Goal: Task Accomplishment & Management: Complete application form

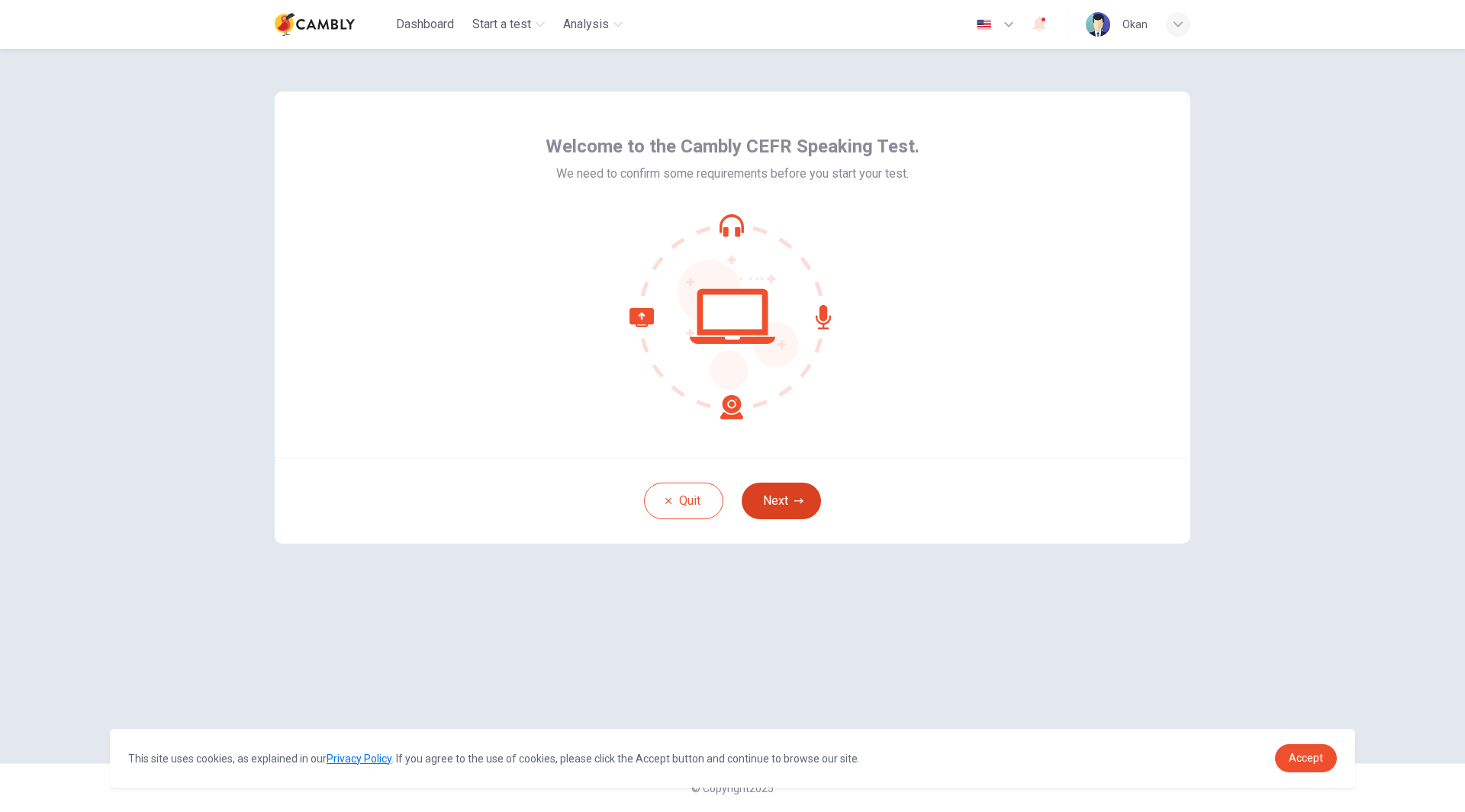
click at [766, 510] on button "Next" at bounding box center [781, 500] width 80 height 37
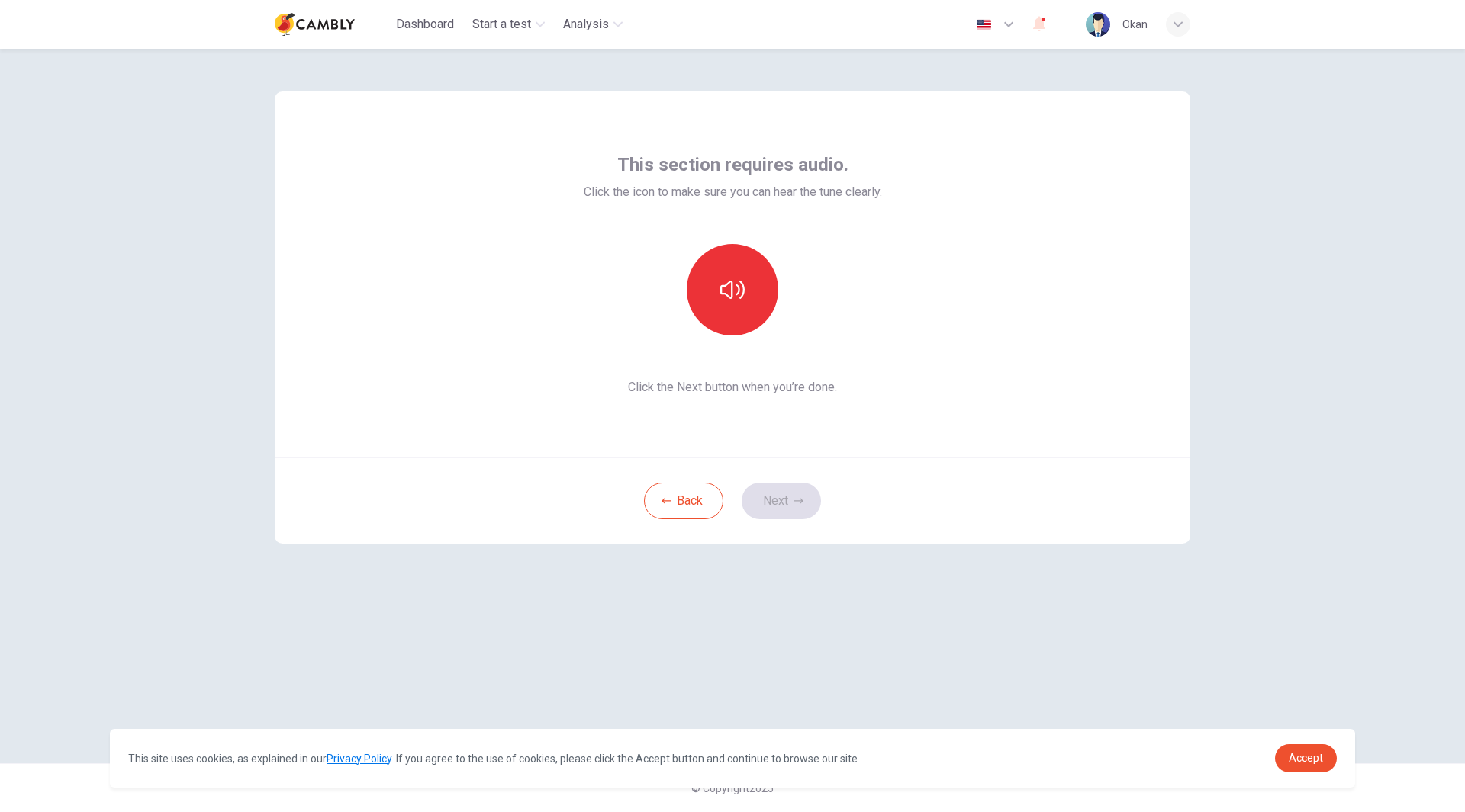
click at [701, 388] on span "Click the Next button when you’re done." at bounding box center [733, 387] width 299 height 18
click at [706, 305] on button "button" at bounding box center [732, 289] width 91 height 91
click at [778, 504] on button "Next" at bounding box center [781, 500] width 80 height 37
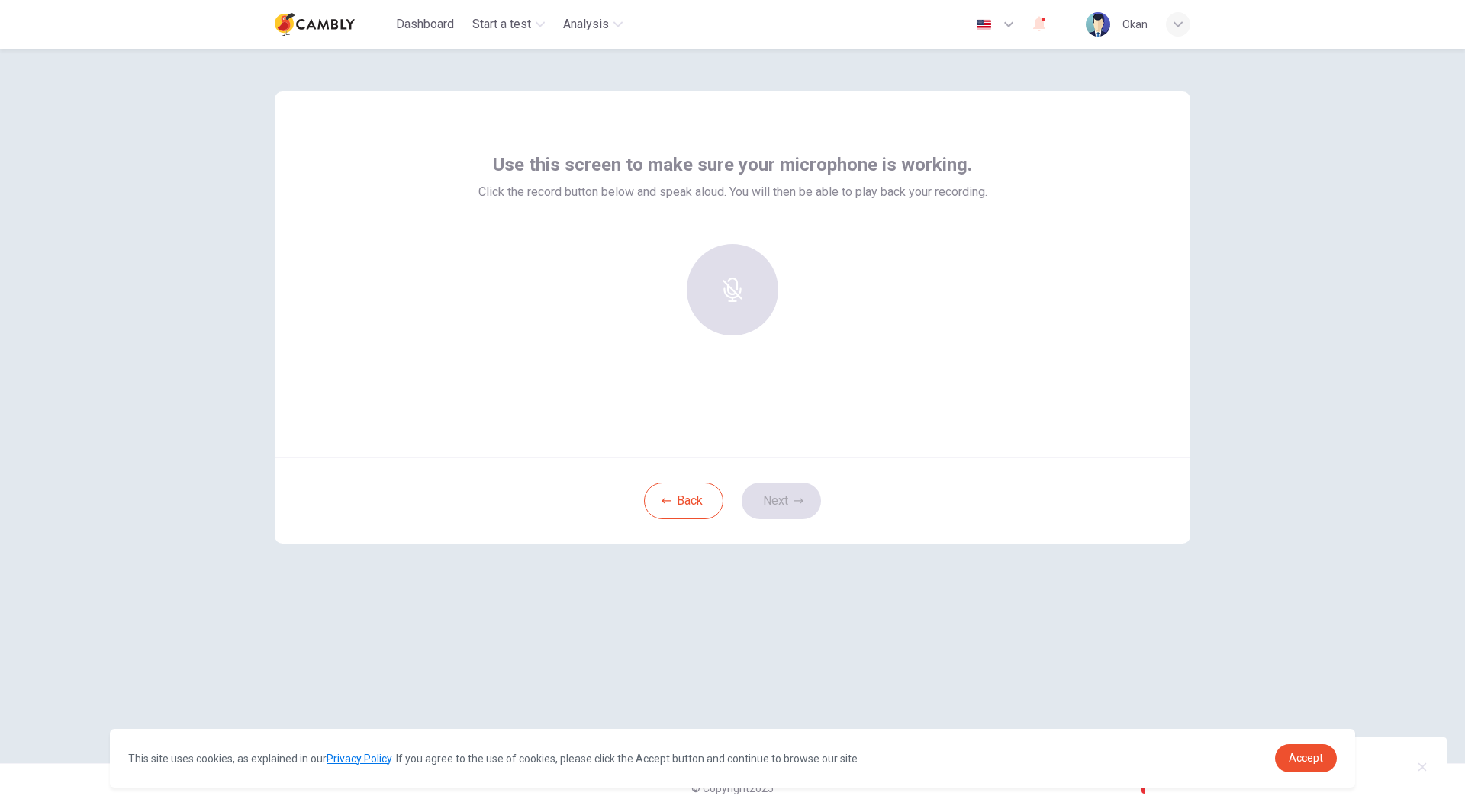
click at [741, 274] on div at bounding box center [732, 289] width 165 height 91
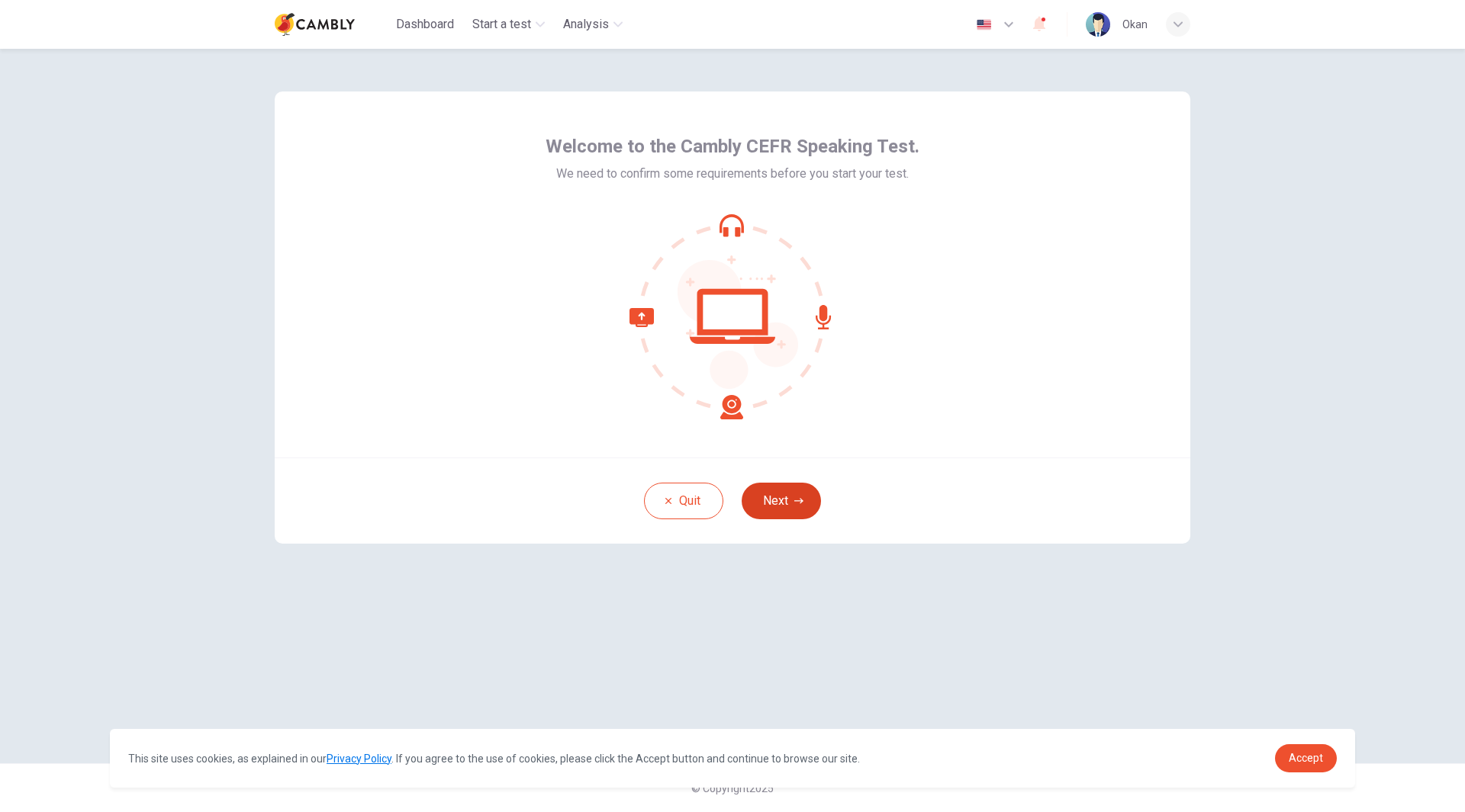
click at [798, 510] on button "Next" at bounding box center [781, 500] width 80 height 37
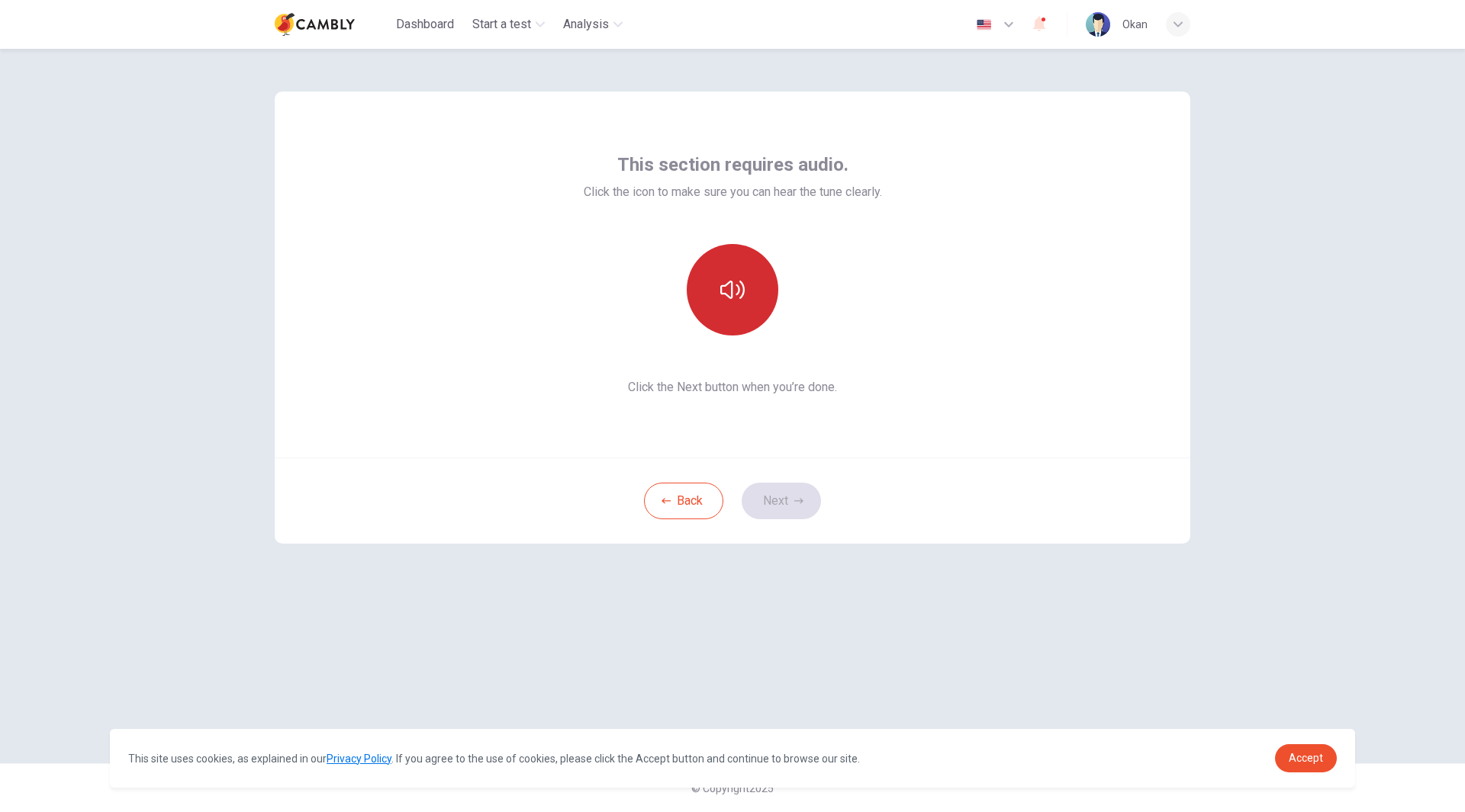
click at [723, 311] on button "button" at bounding box center [732, 289] width 91 height 91
click at [785, 498] on button "Next" at bounding box center [781, 500] width 80 height 37
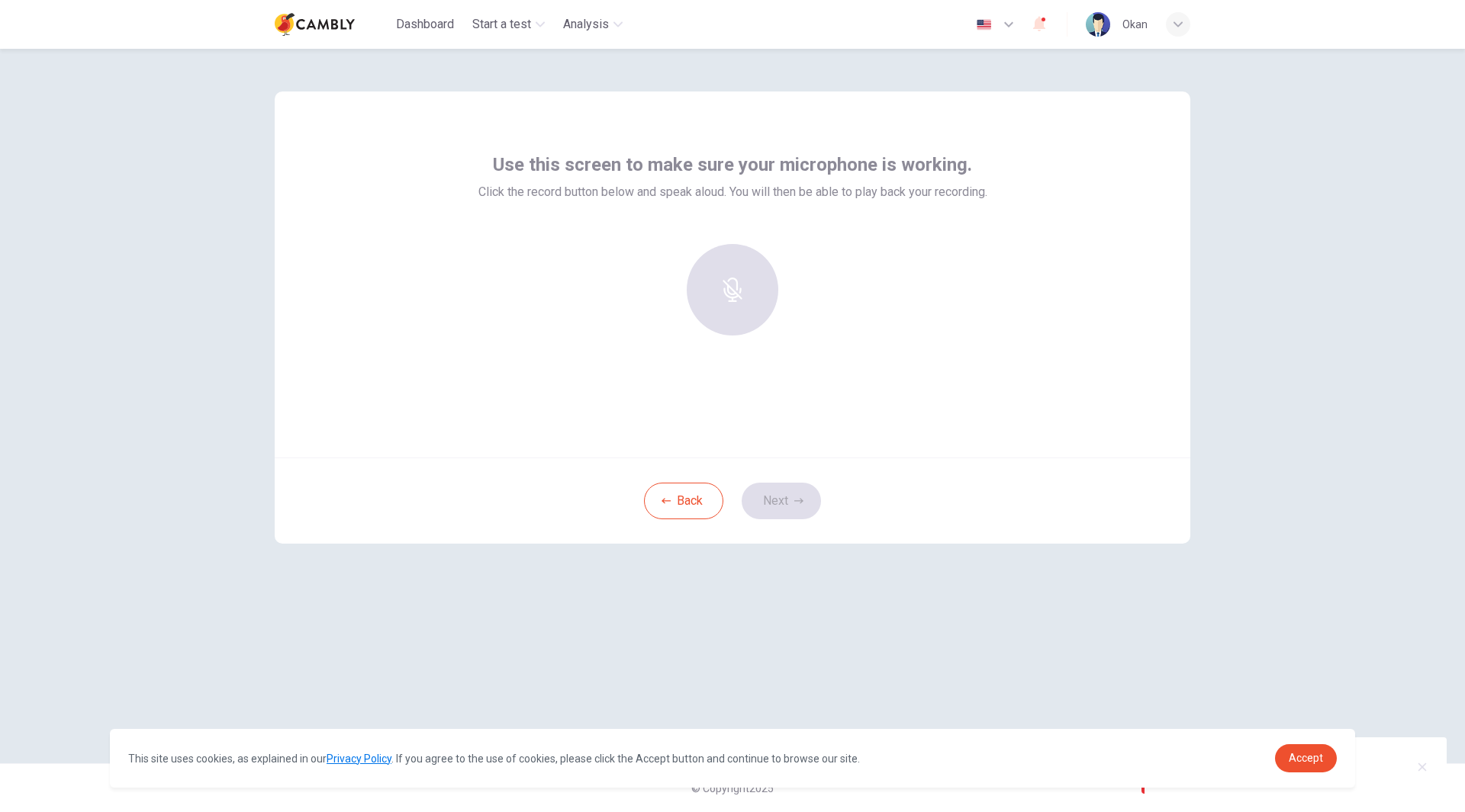
click at [706, 285] on div at bounding box center [732, 289] width 165 height 91
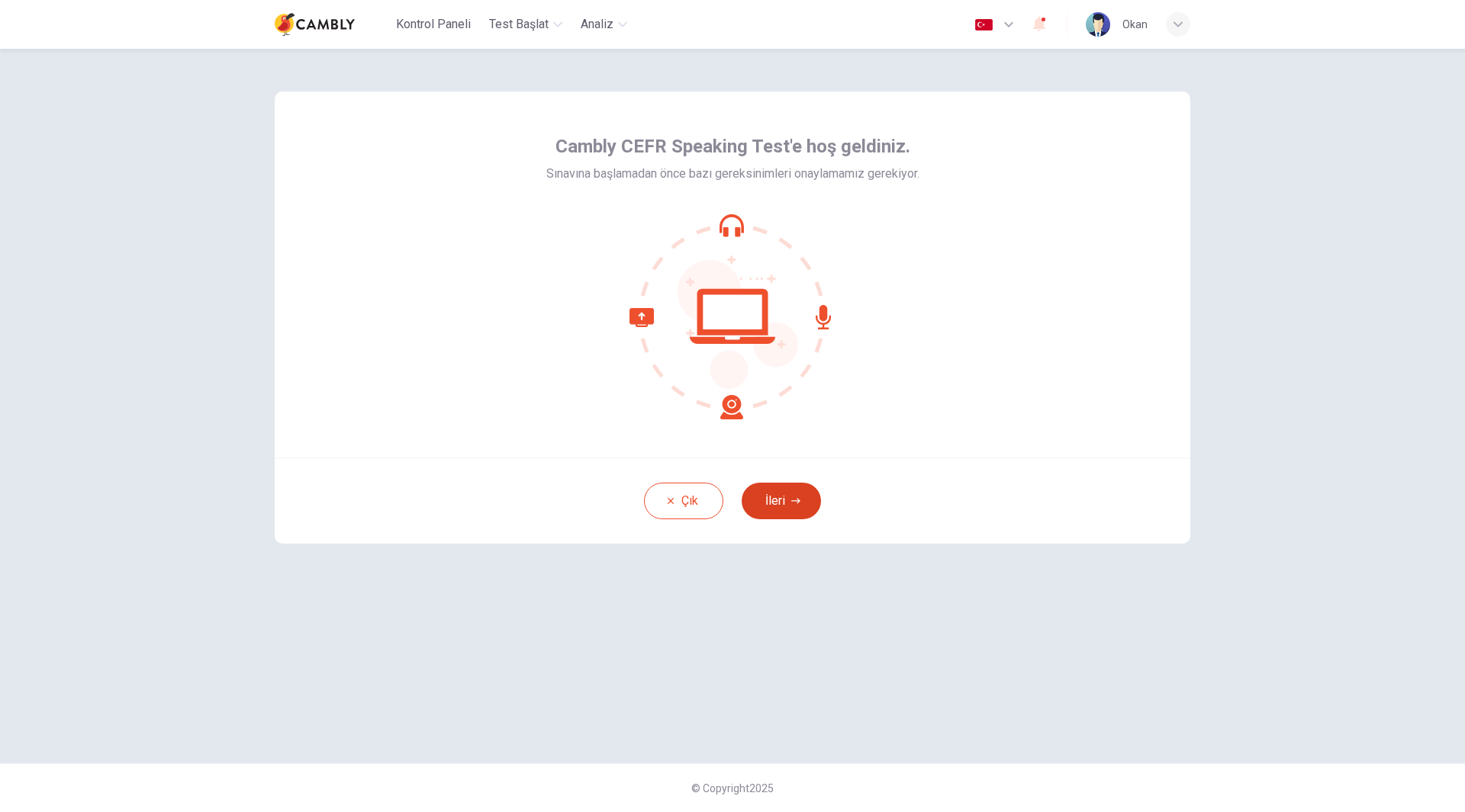
click at [793, 492] on button "İleri" at bounding box center [781, 500] width 80 height 37
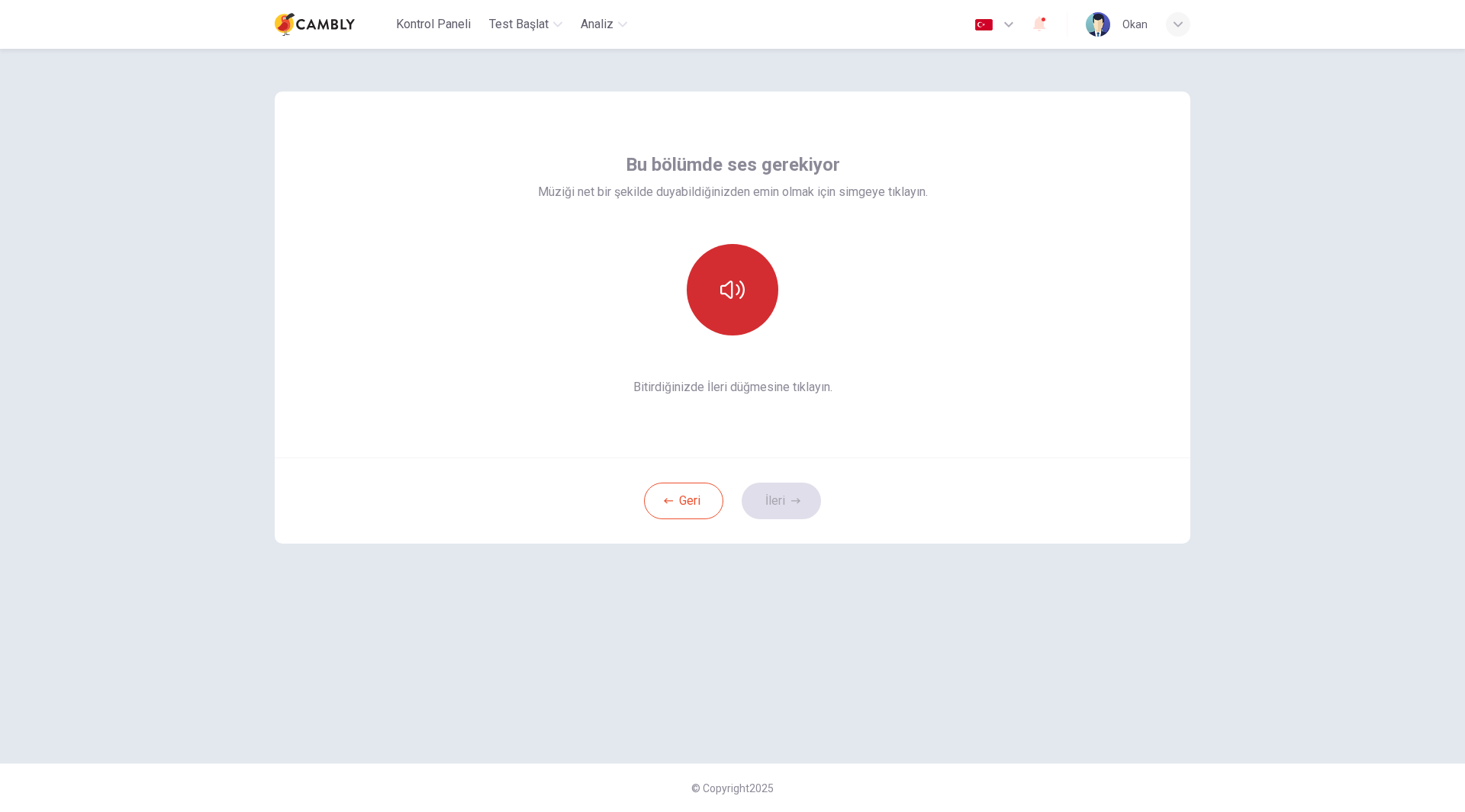
click at [716, 302] on button "button" at bounding box center [732, 289] width 91 height 91
click at [750, 295] on button "button" at bounding box center [732, 289] width 91 height 91
click at [801, 507] on button "İleri" at bounding box center [781, 500] width 80 height 37
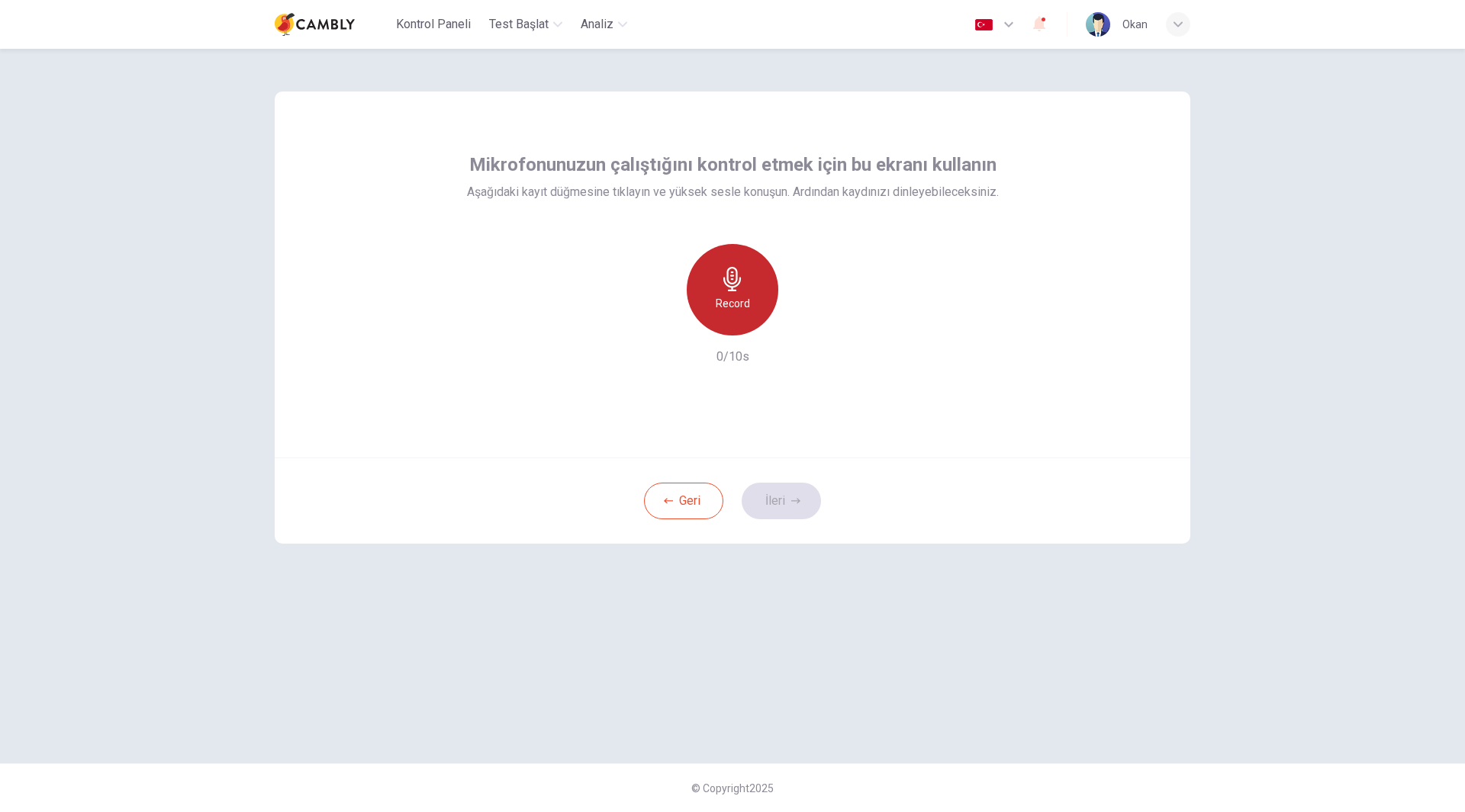
click at [736, 291] on div "Record" at bounding box center [732, 289] width 91 height 91
click at [805, 498] on button "İleri" at bounding box center [781, 500] width 80 height 37
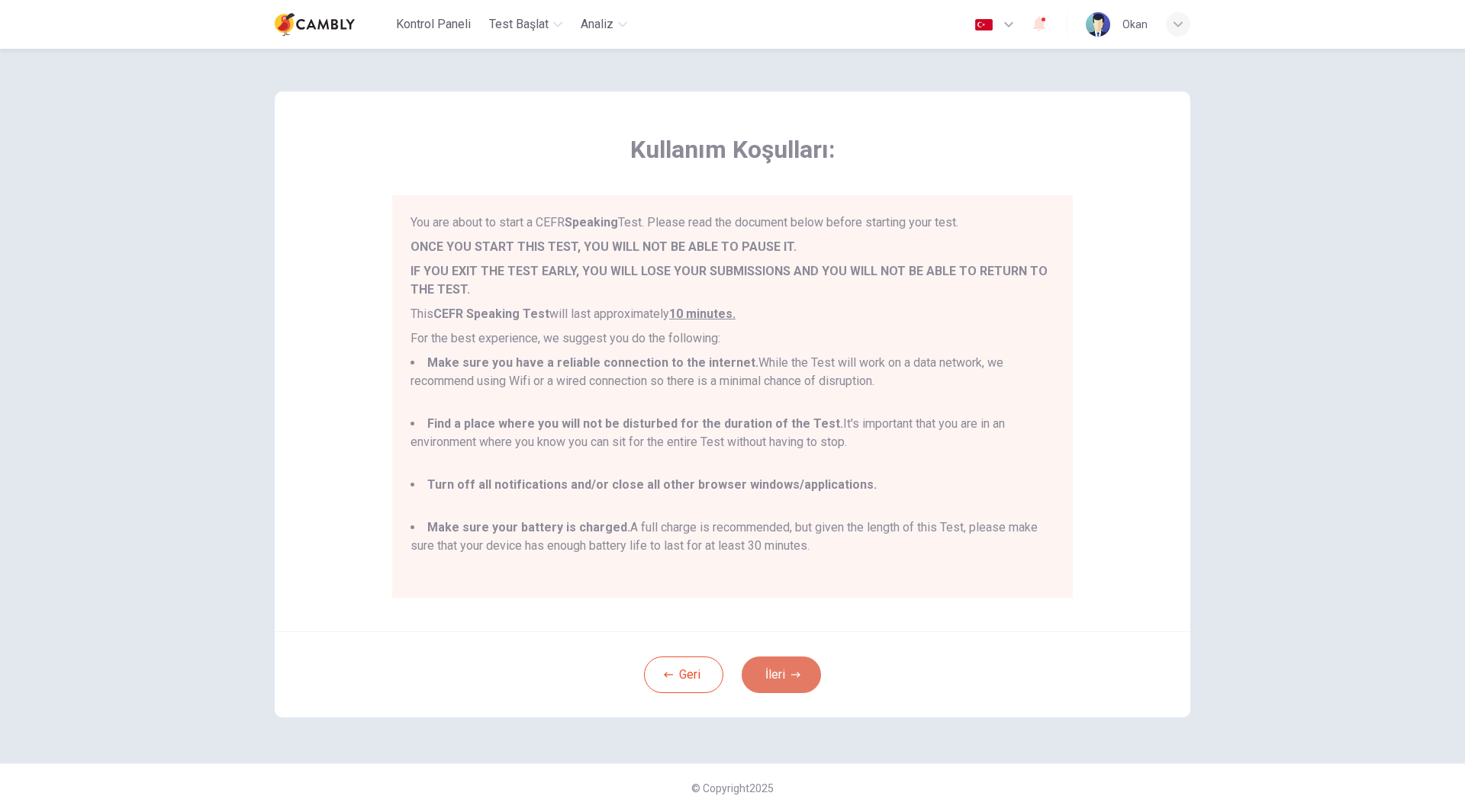
click at [790, 673] on button "İleri" at bounding box center [781, 674] width 80 height 37
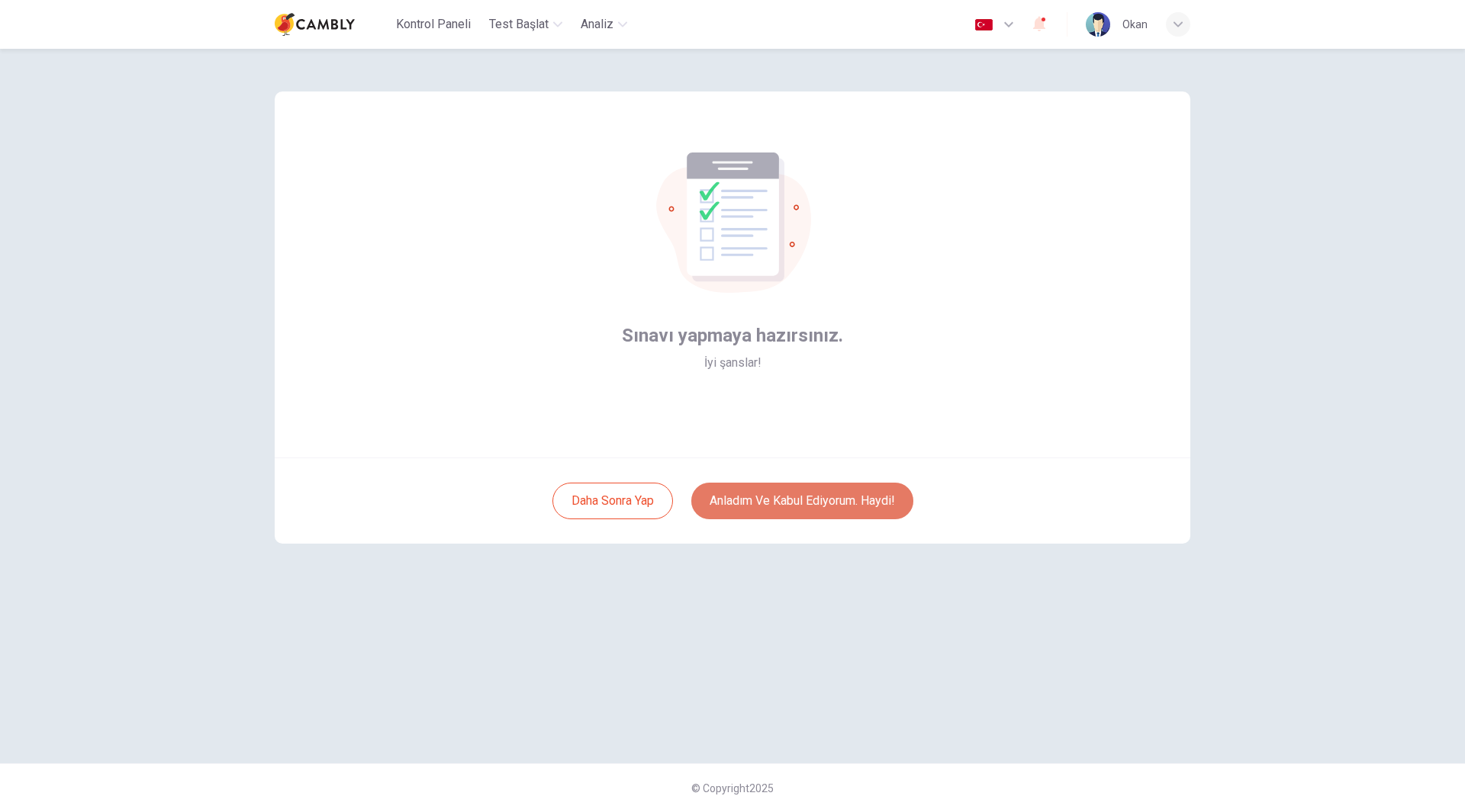
click at [772, 514] on button "Anladım ve kabul ediyorum. Haydi!" at bounding box center [802, 500] width 222 height 37
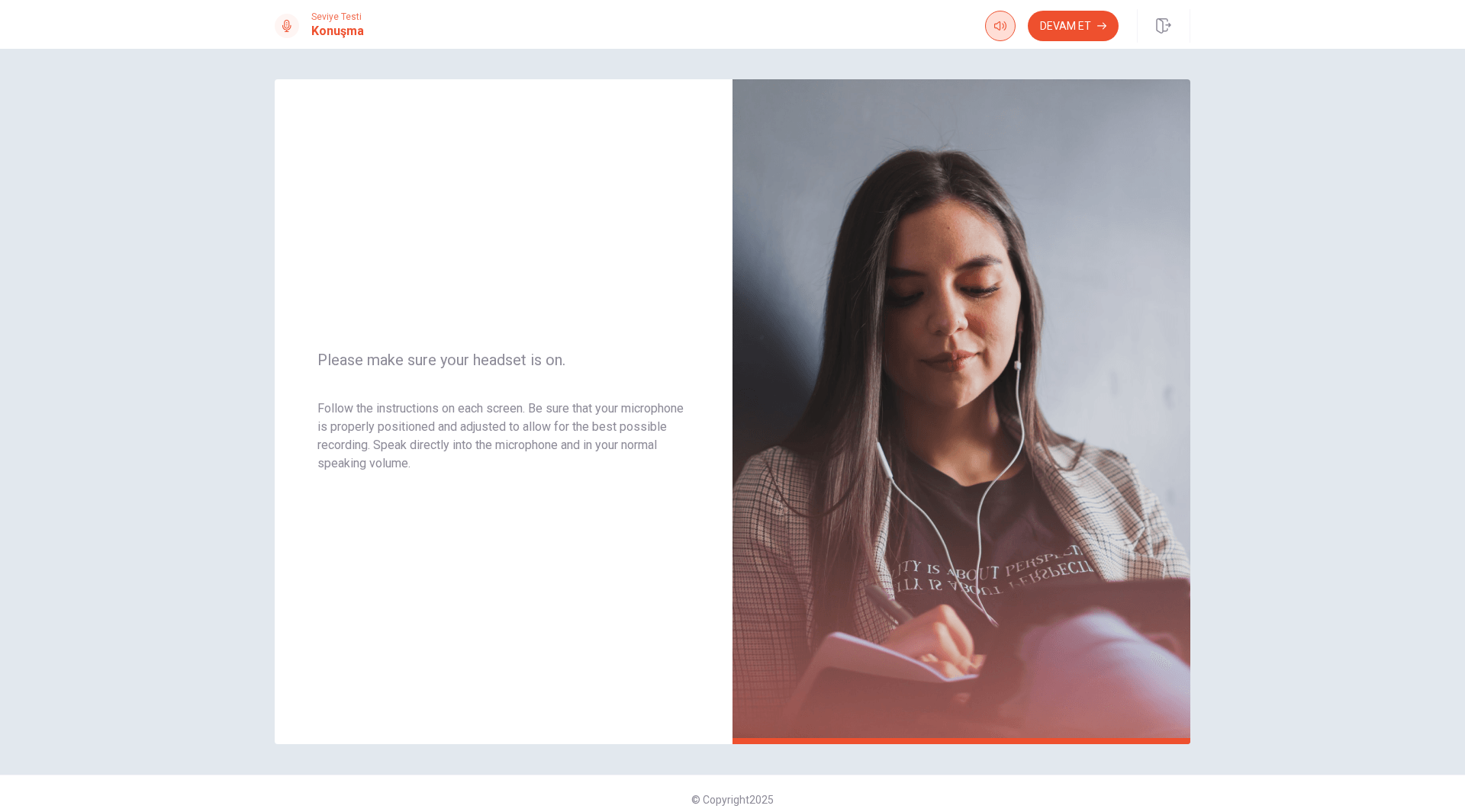
click at [1001, 26] on icon "button" at bounding box center [1000, 26] width 12 height 12
click at [1083, 25] on button "Devam Et" at bounding box center [1073, 26] width 90 height 30
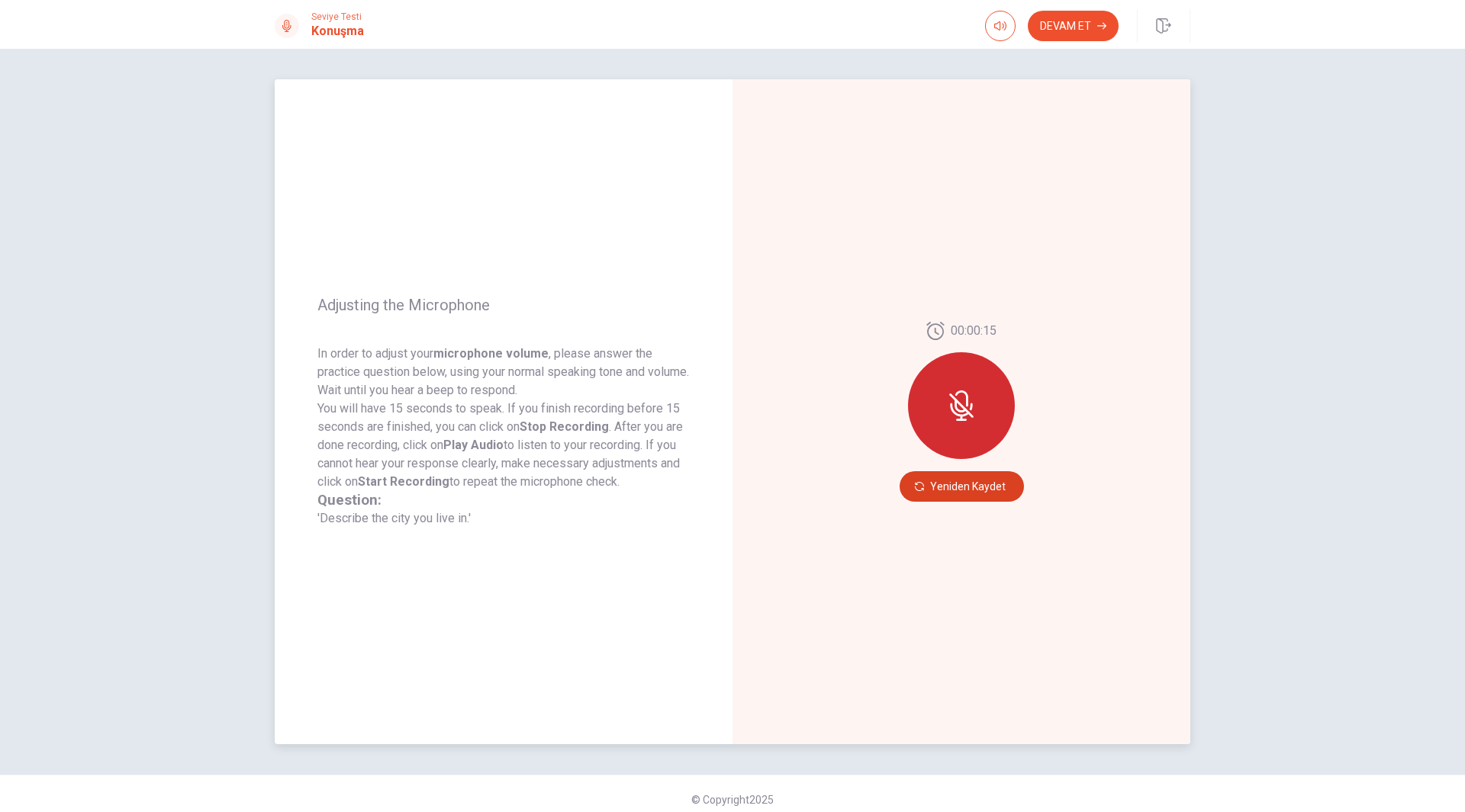
click at [925, 487] on button "Yeniden Kaydet" at bounding box center [961, 486] width 124 height 30
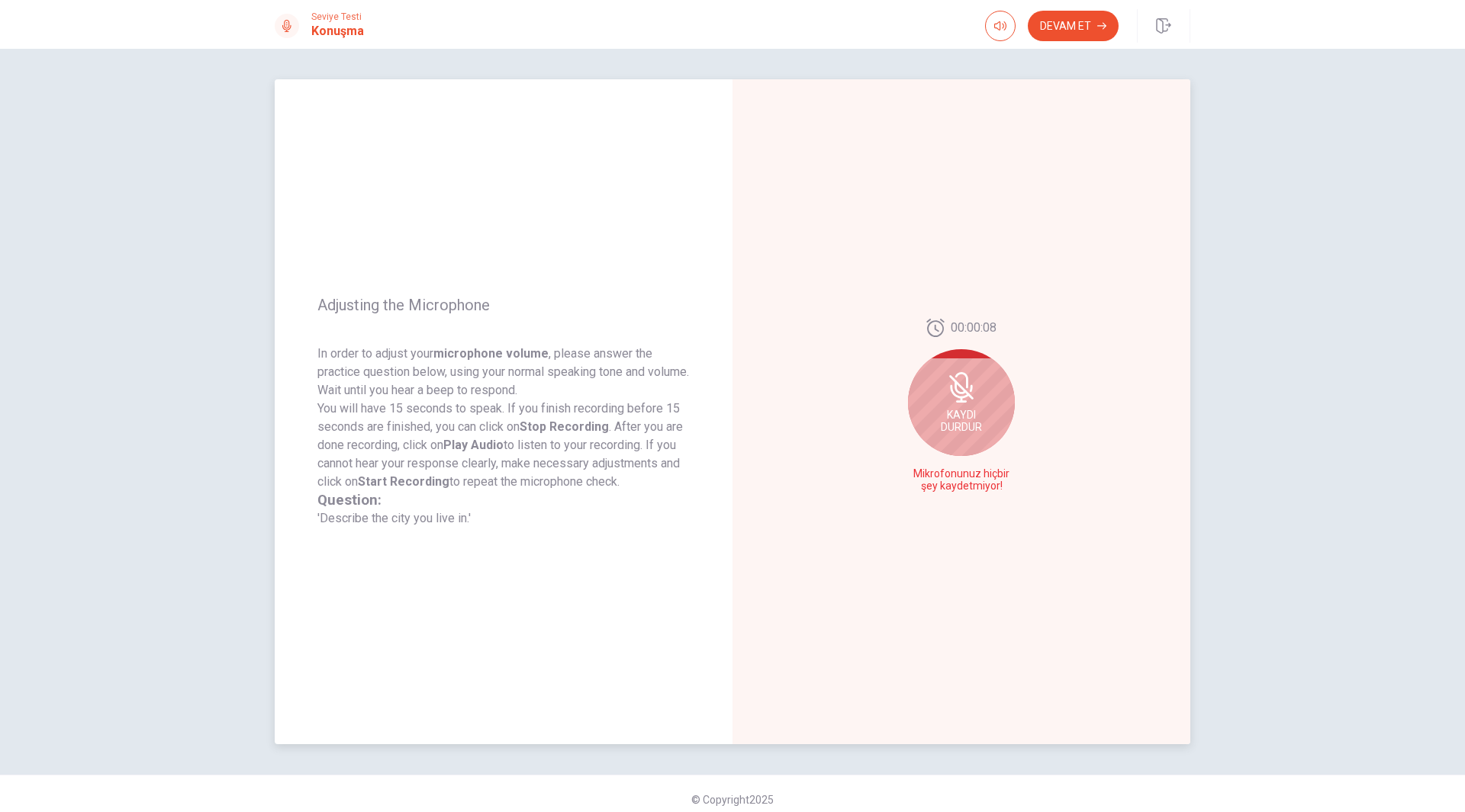
click at [940, 472] on span "Mikrofonunuz hiçbir şey kaydetmiyor!" at bounding box center [961, 480] width 111 height 24
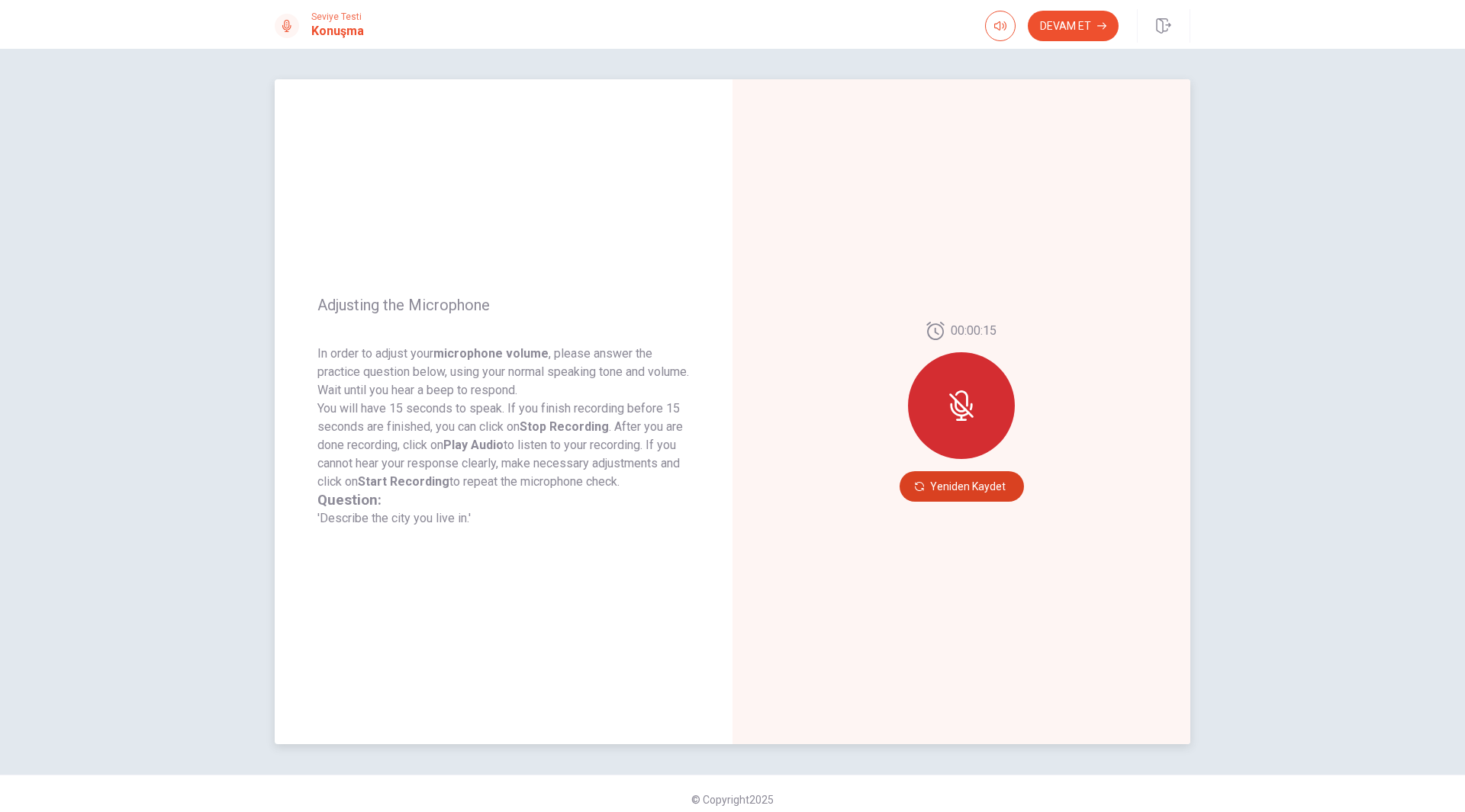
click at [978, 492] on button "Yeniden Kaydet" at bounding box center [961, 486] width 124 height 30
click at [1002, 27] on icon "button" at bounding box center [1000, 26] width 12 height 12
click at [1003, 29] on icon "button" at bounding box center [1000, 26] width 12 height 12
click at [972, 403] on icon at bounding box center [961, 405] width 30 height 30
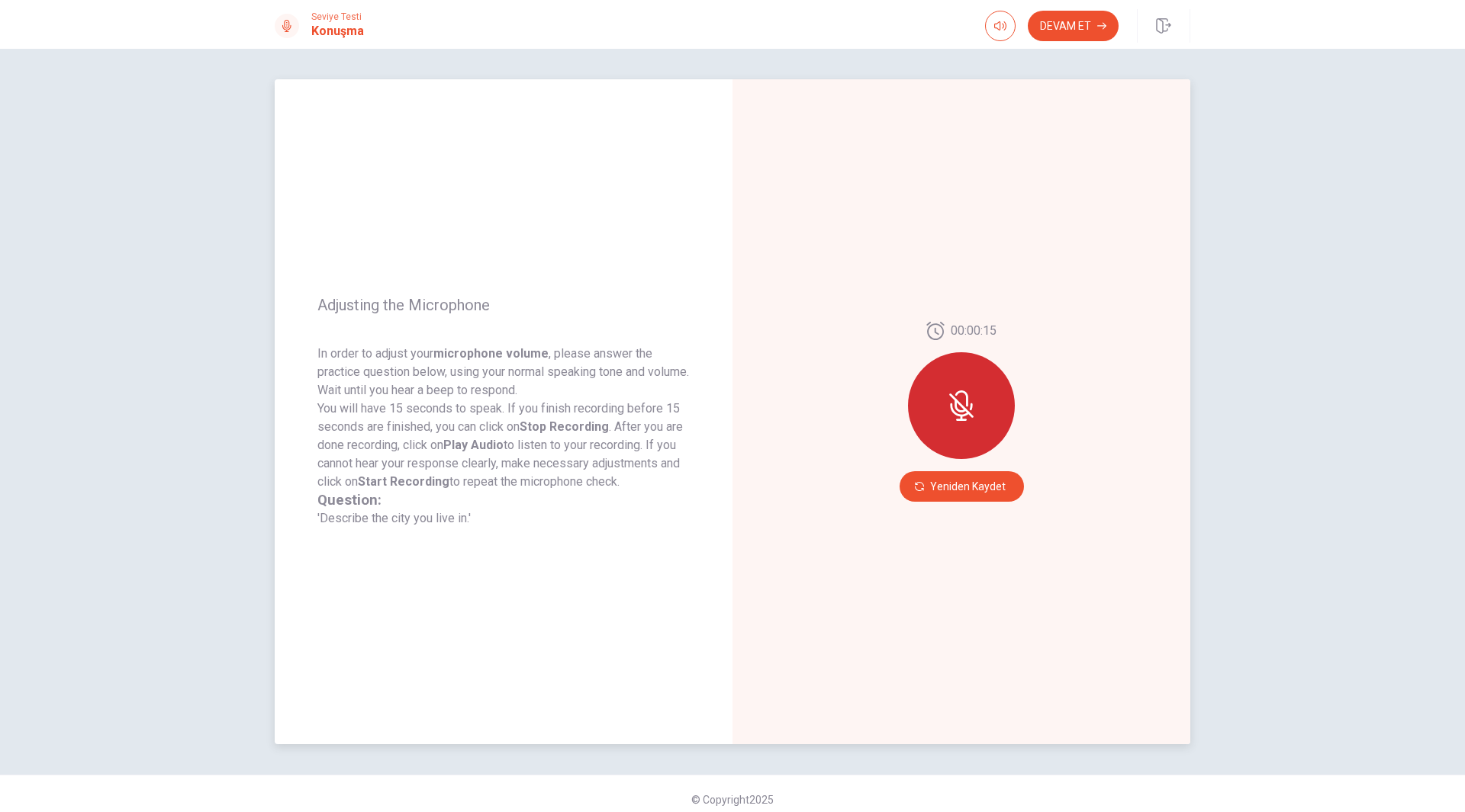
click at [972, 403] on icon at bounding box center [961, 405] width 30 height 30
click at [972, 405] on icon at bounding box center [961, 405] width 30 height 30
click at [985, 493] on button "Yeniden Kaydet" at bounding box center [961, 486] width 124 height 30
click at [331, 14] on span "Seviye Testi" at bounding box center [338, 17] width 53 height 11
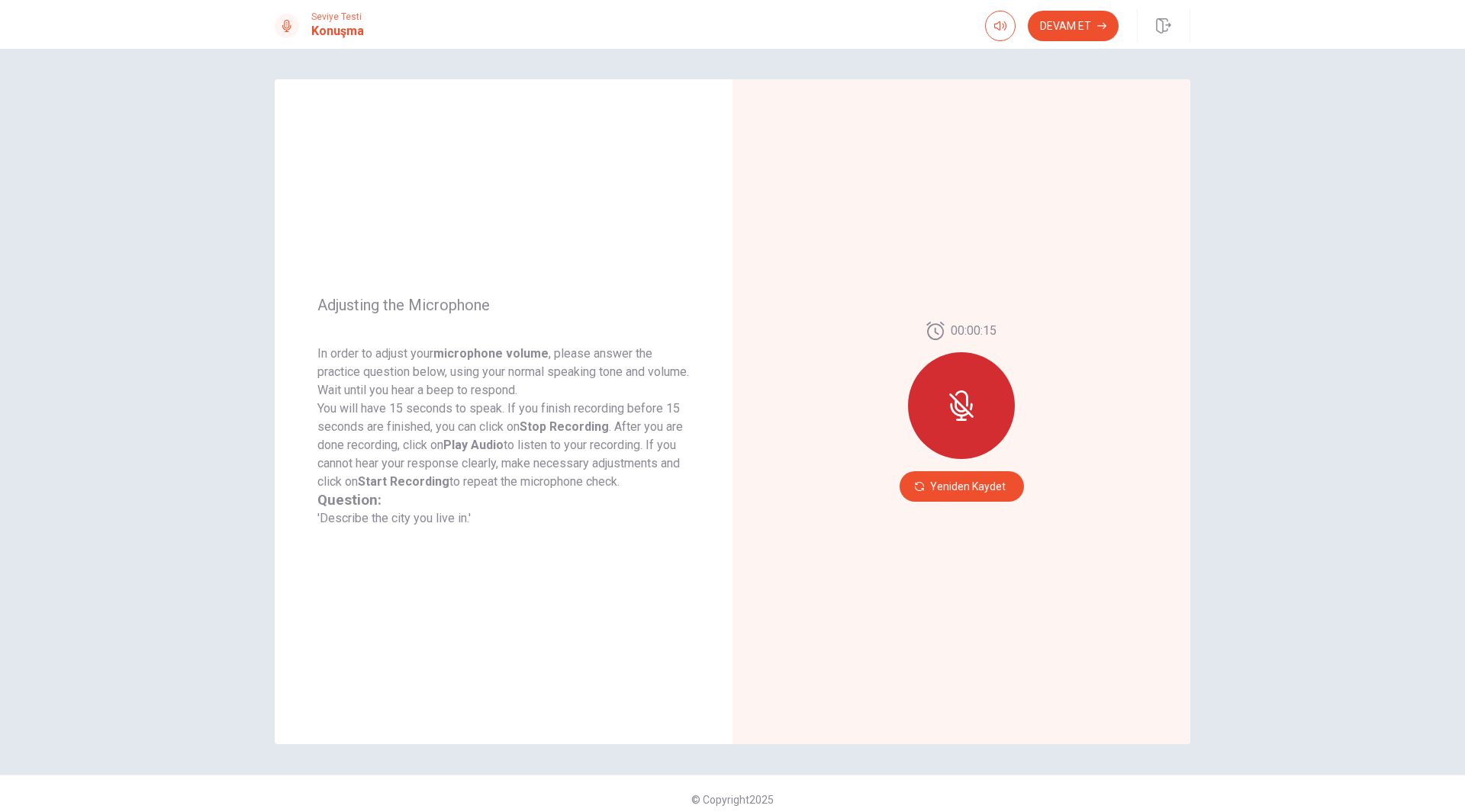
click at [292, 26] on icon at bounding box center [287, 26] width 12 height 12
click at [724, 606] on div "Adjusting the Microphone In order to adjust your microphone volume , please ans…" at bounding box center [503, 411] width 458 height 665
click at [905, 624] on div "00:00:15 Yeniden Kaydet" at bounding box center [961, 411] width 458 height 665
click at [869, 585] on div "00:00:15 Yeniden Kaydet" at bounding box center [961, 411] width 458 height 665
click at [928, 481] on button "Yeniden Kaydet" at bounding box center [961, 486] width 124 height 30
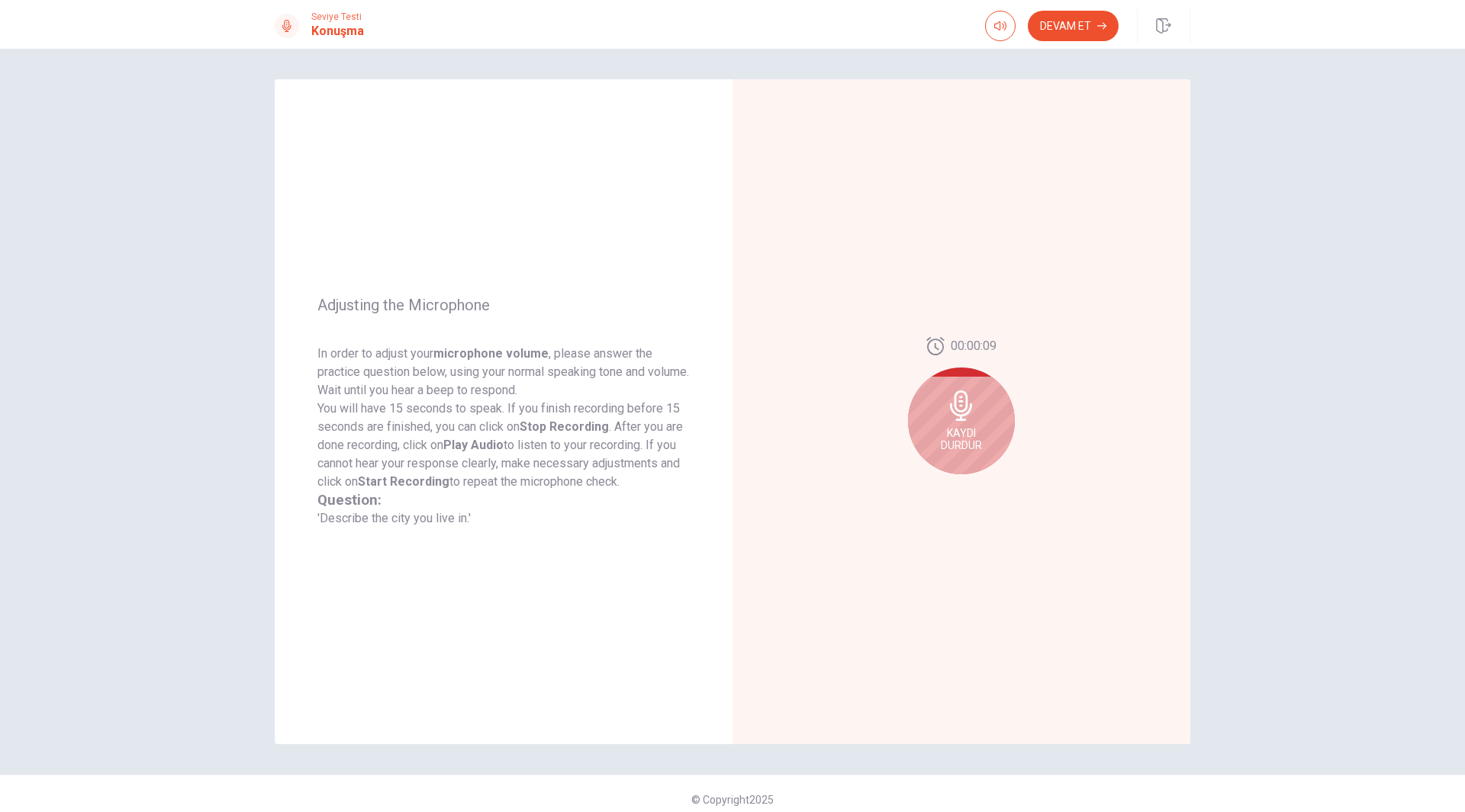
click at [942, 450] on span "Kaydı Durdur" at bounding box center [961, 439] width 41 height 24
click at [969, 488] on button "Play Audio" at bounding box center [978, 486] width 21 height 21
click at [976, 658] on div "00:00:08" at bounding box center [961, 411] width 458 height 665
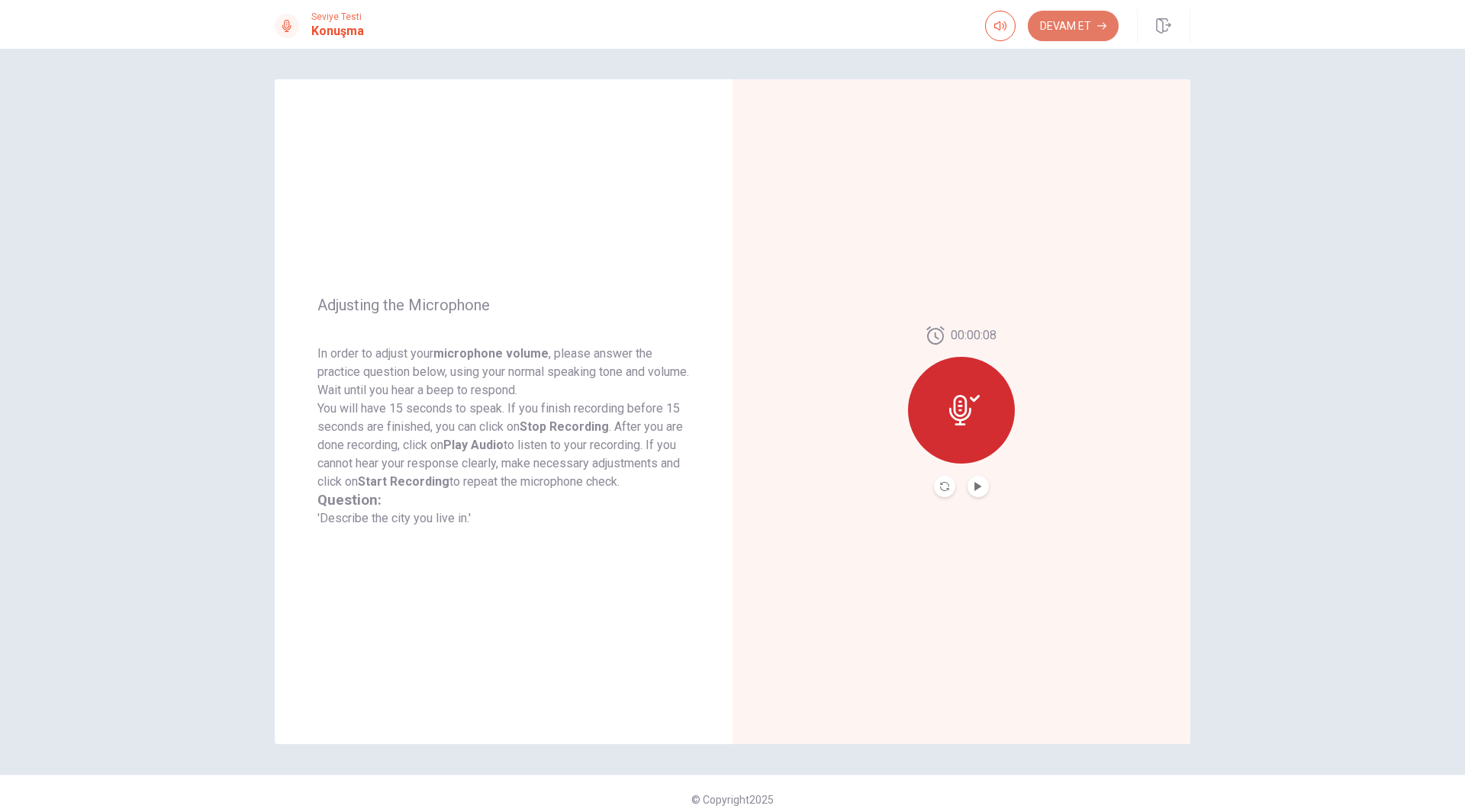
click at [1055, 26] on button "Devam Et" at bounding box center [1073, 26] width 90 height 30
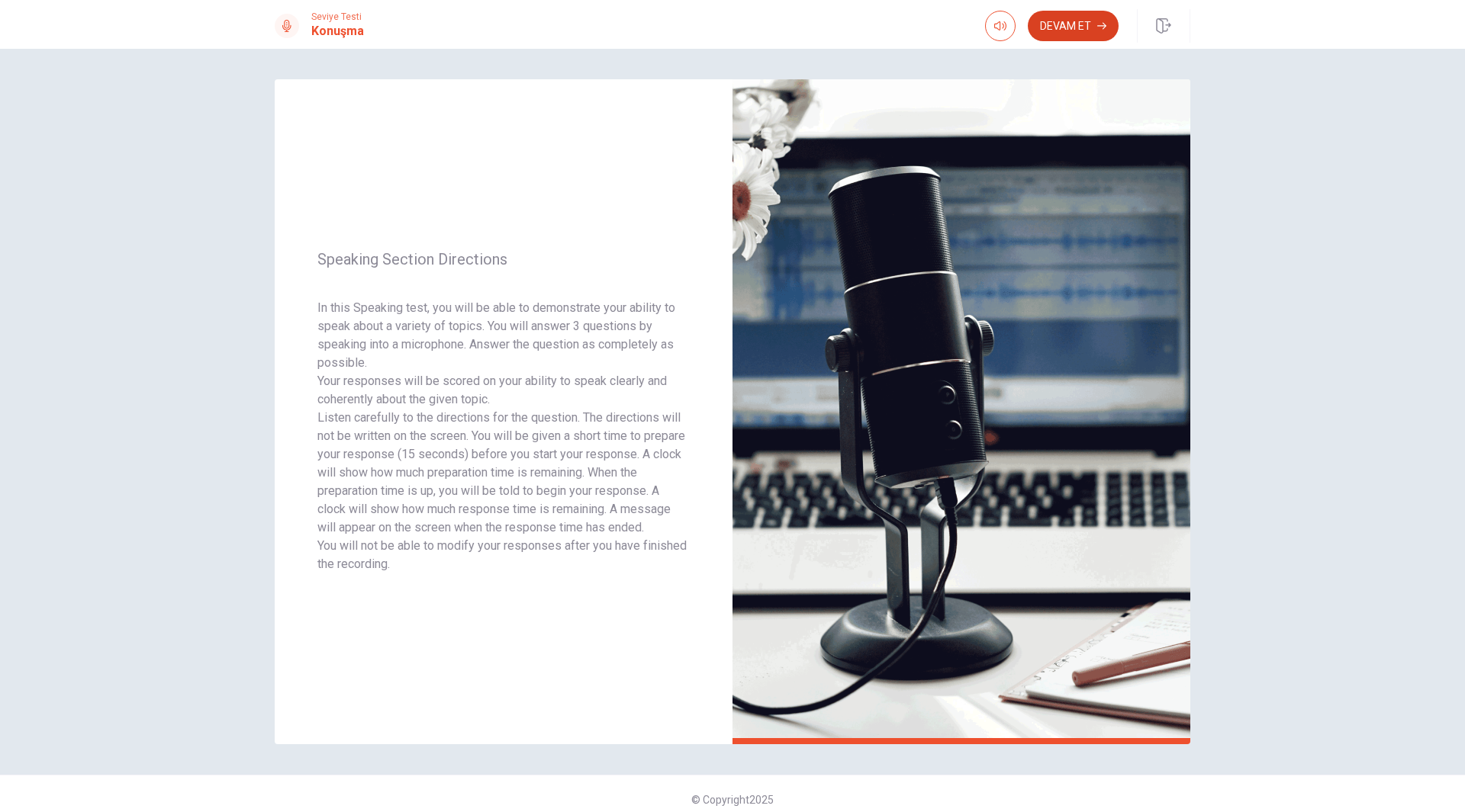
click at [1060, 37] on button "Devam Et" at bounding box center [1073, 26] width 90 height 30
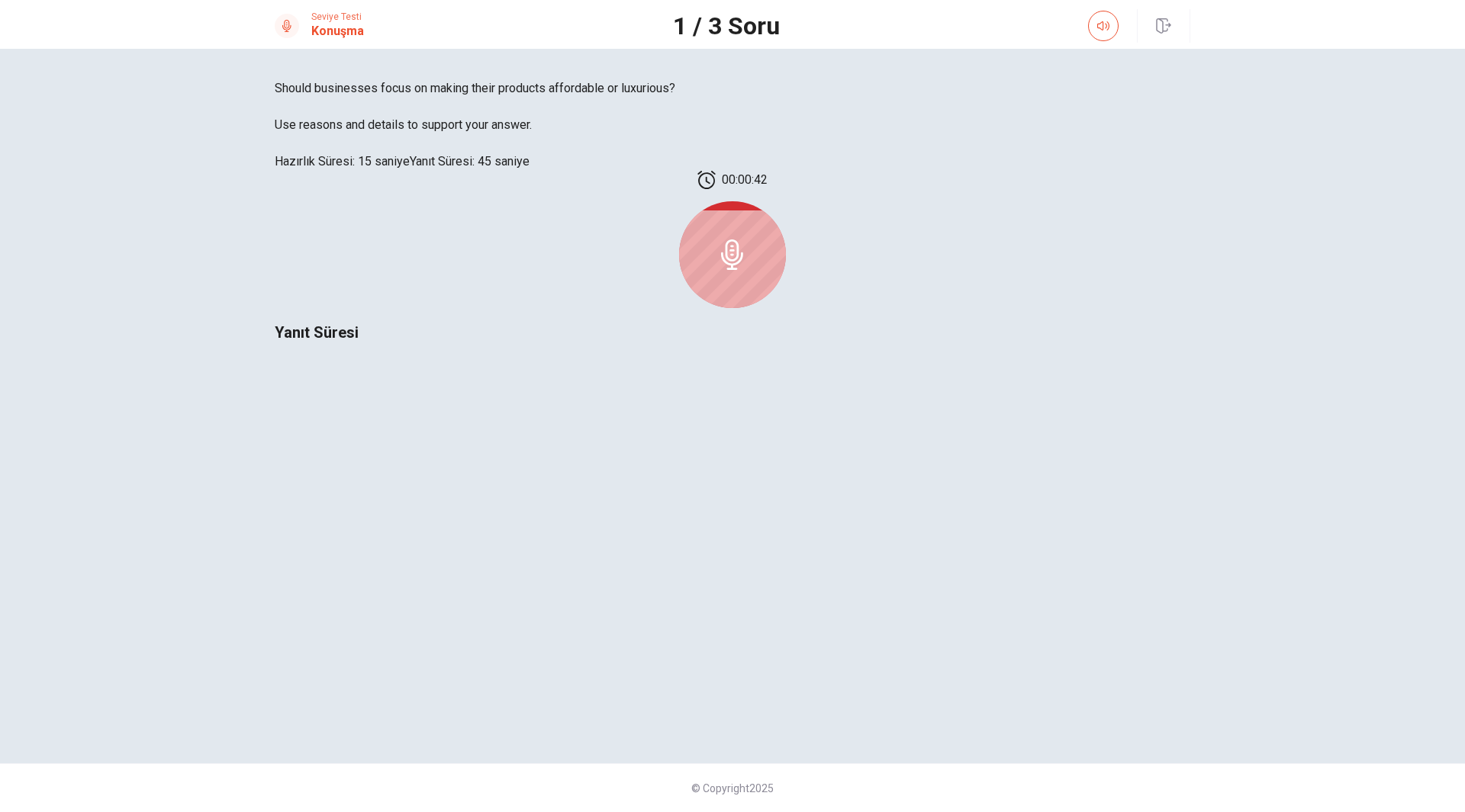
click at [786, 308] on div at bounding box center [732, 254] width 107 height 107
click at [359, 341] on span "Yanıt Süresi" at bounding box center [317, 332] width 84 height 18
click at [786, 308] on div at bounding box center [732, 254] width 107 height 107
click at [748, 270] on icon at bounding box center [732, 254] width 30 height 30
click at [359, 341] on span "Yanıt Süresi" at bounding box center [317, 332] width 84 height 18
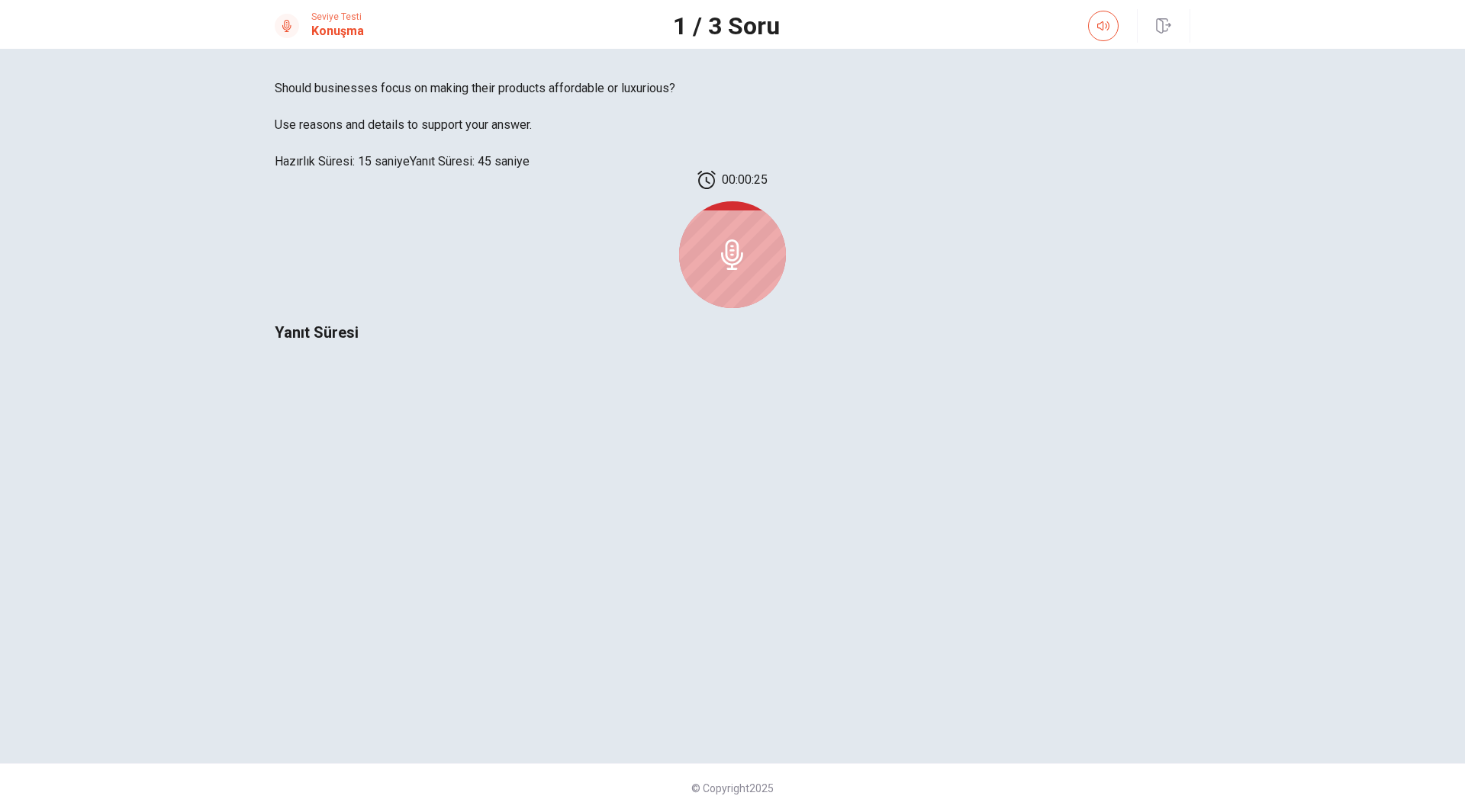
click at [786, 308] on div at bounding box center [732, 254] width 107 height 107
click at [743, 270] on icon at bounding box center [732, 254] width 22 height 30
click at [409, 168] on span "Hazırlık Süresi: 15 saniye" at bounding box center [341, 161] width 135 height 15
click at [430, 168] on span "Yanıt Süresi: 45 saniye" at bounding box center [469, 161] width 120 height 15
click at [409, 168] on span "Hazırlık Süresi: 15 saniye" at bounding box center [341, 161] width 135 height 15
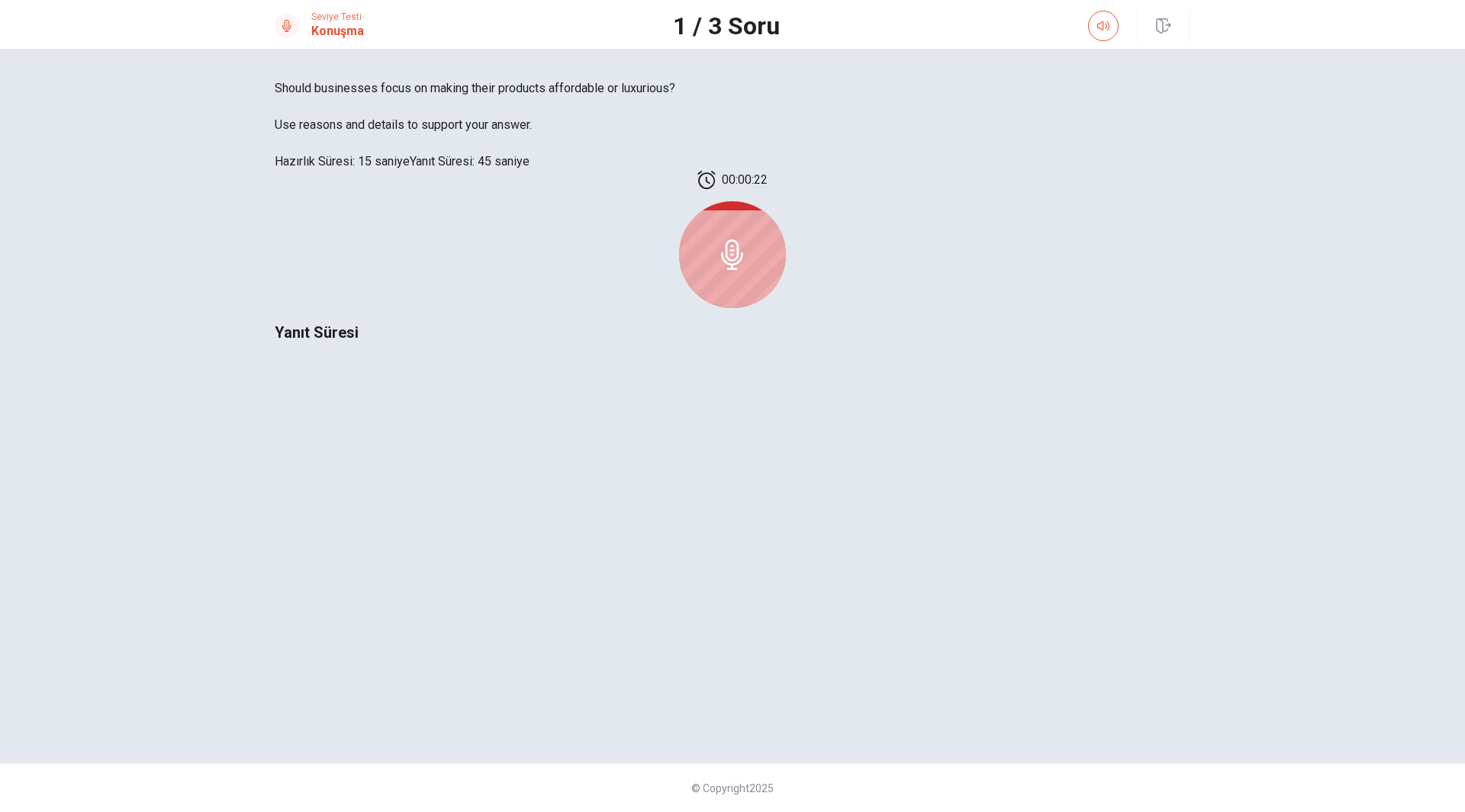
click at [453, 168] on span "Yanıt Süresi: 45 saniye" at bounding box center [469, 161] width 120 height 15
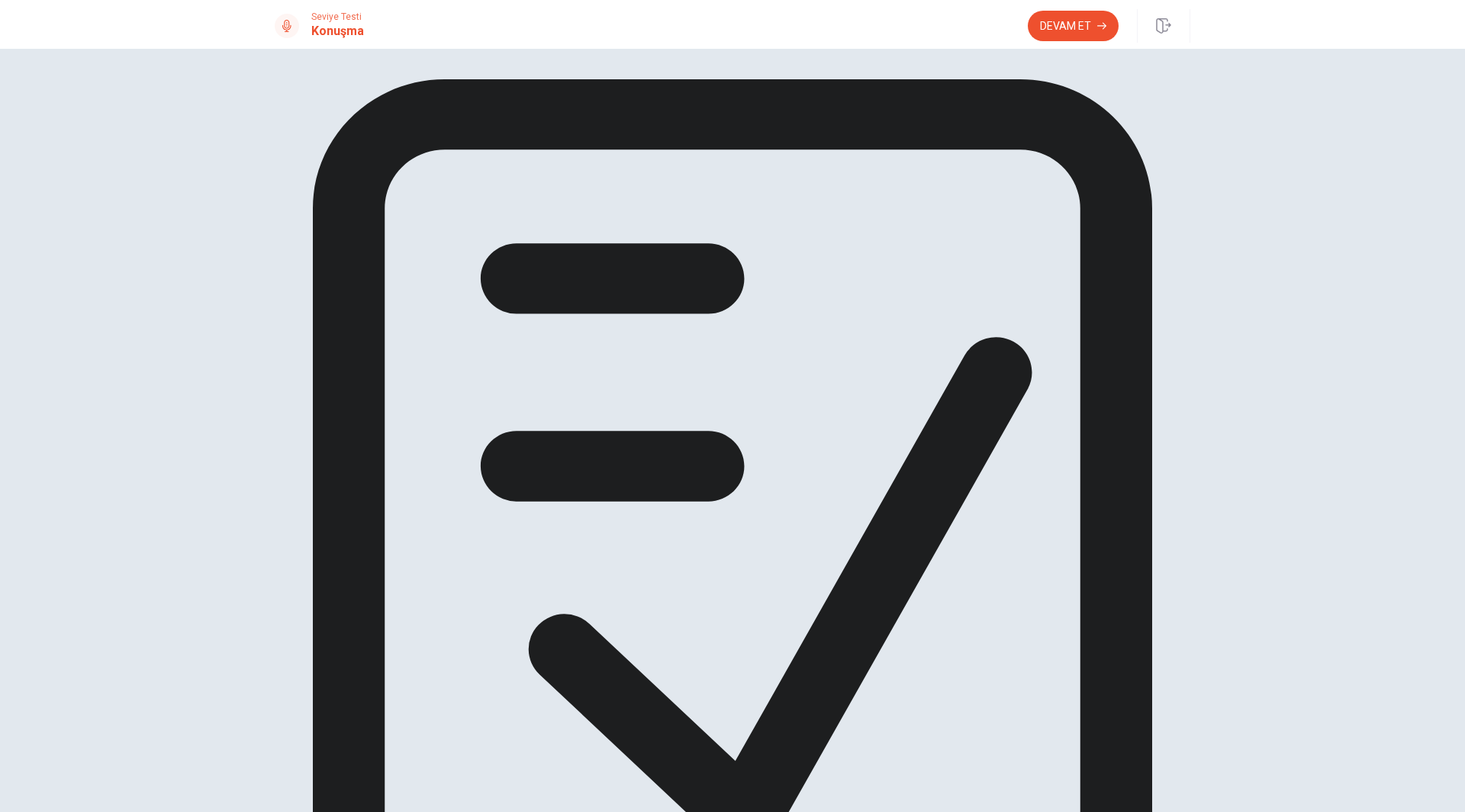
click at [777, 341] on div "Konuşma bölümündeki tüm soruları gördünüz Devam etmek için devam tuşuna tıklayı…" at bounding box center [732, 549] width 915 height 939
click at [1057, 28] on button "Devam Et" at bounding box center [1073, 26] width 90 height 30
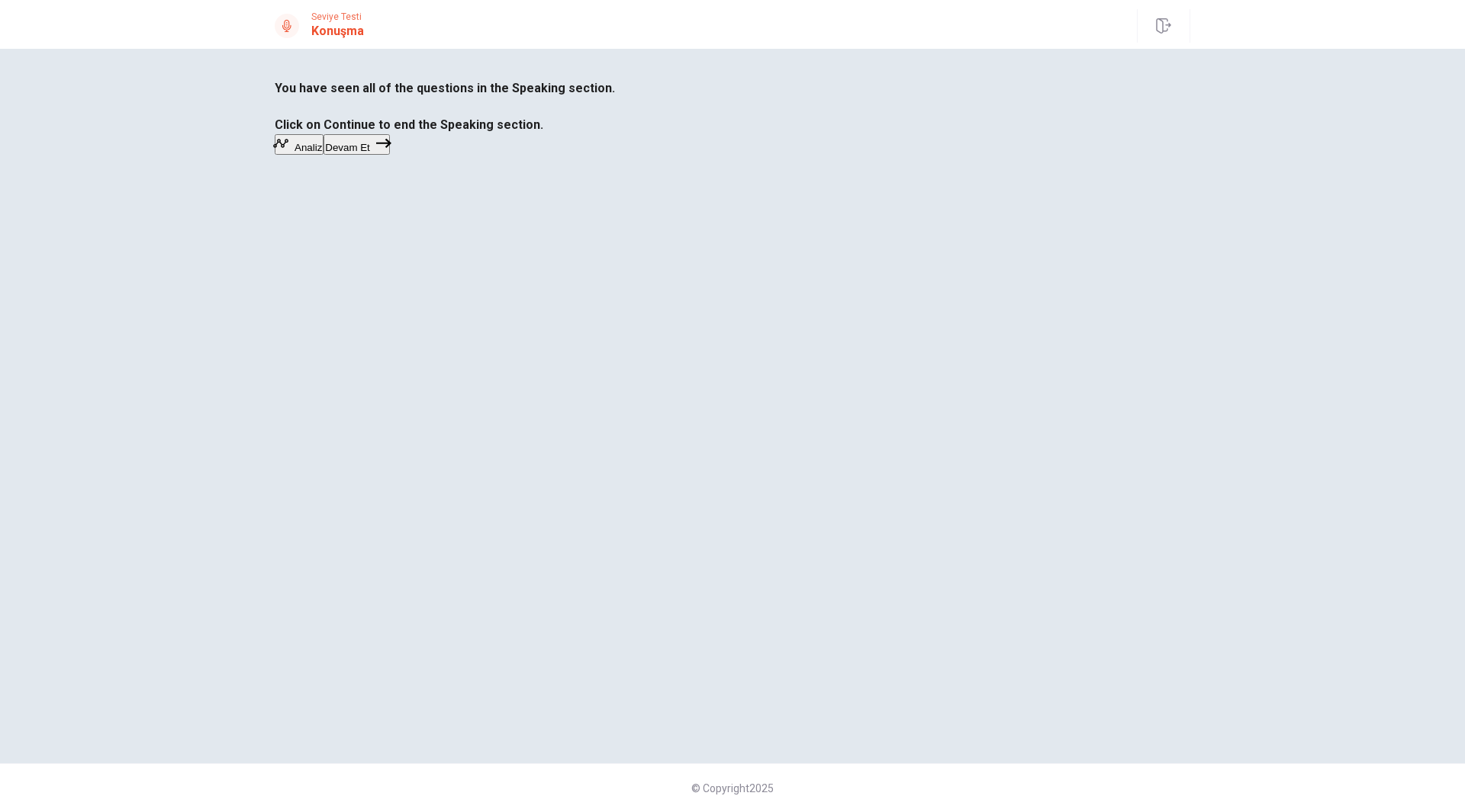
click at [390, 155] on button "Devam Et" at bounding box center [356, 144] width 66 height 20
